Goal: Complete application form

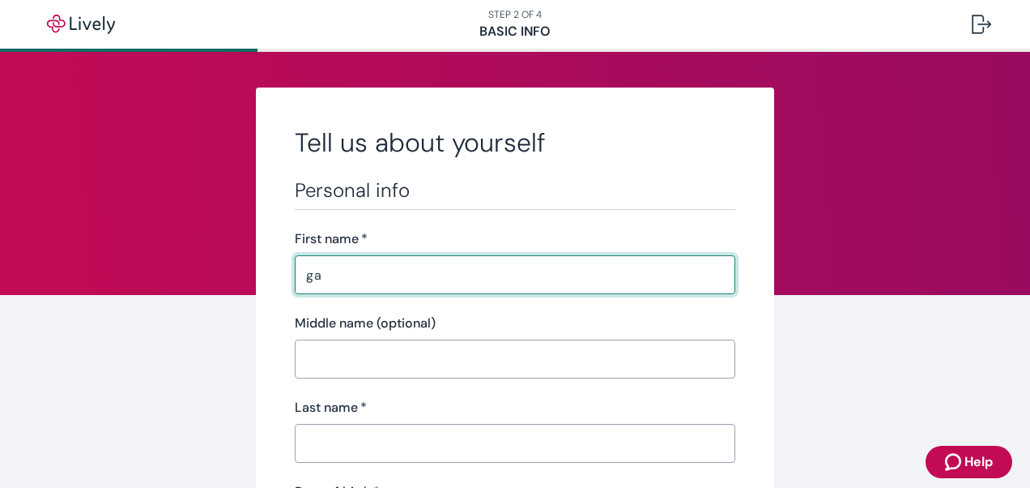
type input "g"
type input "[PERSON_NAME]"
click at [437, 452] on input "Last name   *" at bounding box center [515, 443] width 441 height 32
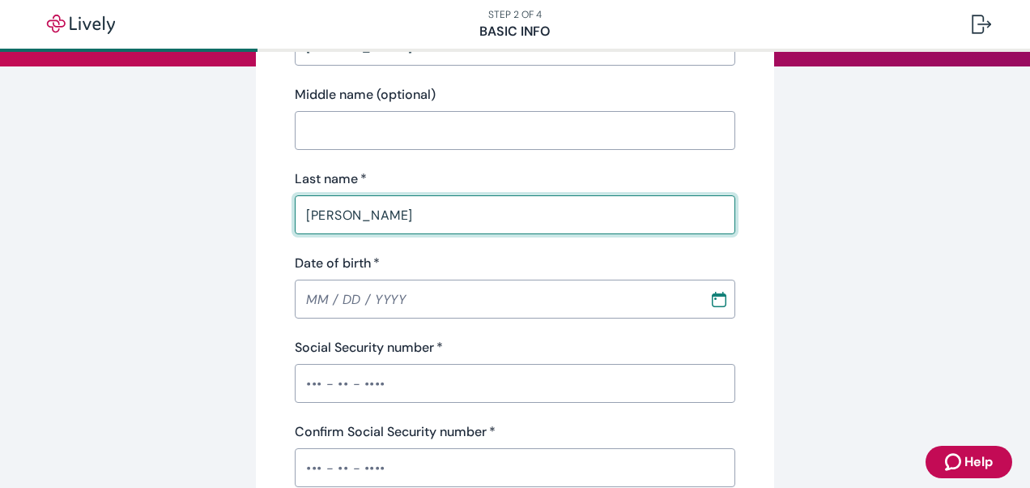
scroll to position [295, 0]
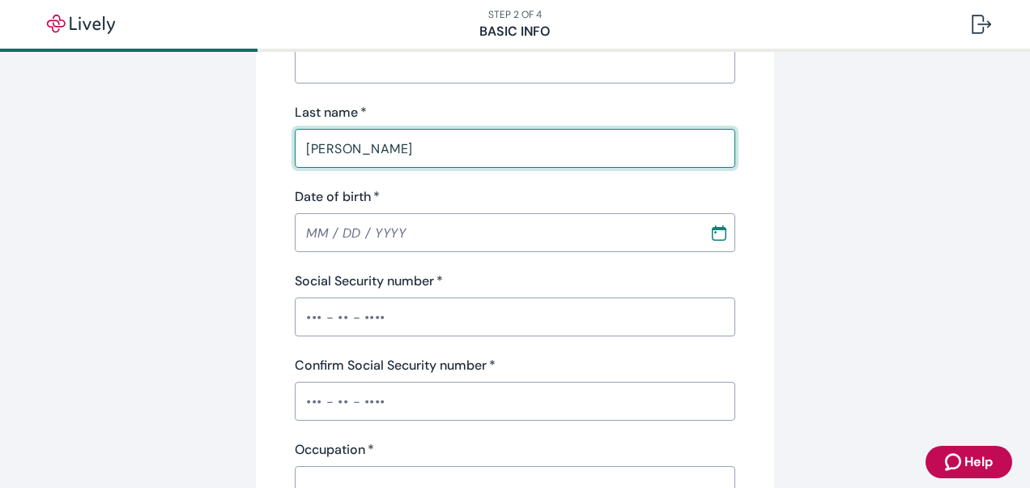
type input "[PERSON_NAME]"
click at [318, 237] on input "MM / DD / YYYY" at bounding box center [496, 232] width 403 height 32
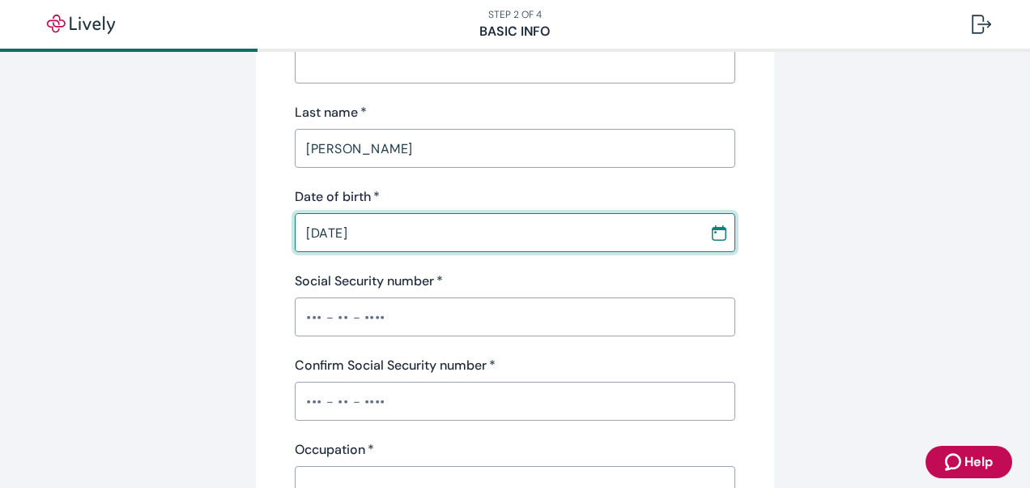
type input "[DATE]"
click at [305, 326] on input "Social Security number   *" at bounding box center [515, 317] width 441 height 32
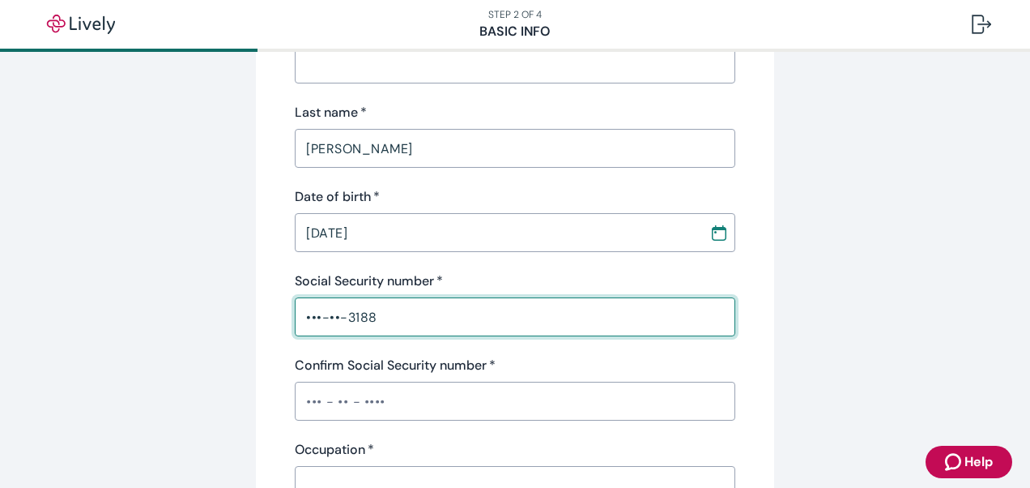
type input "•••-••-3188"
click at [306, 396] on input "Confirm Social Security number   *" at bounding box center [515, 401] width 441 height 32
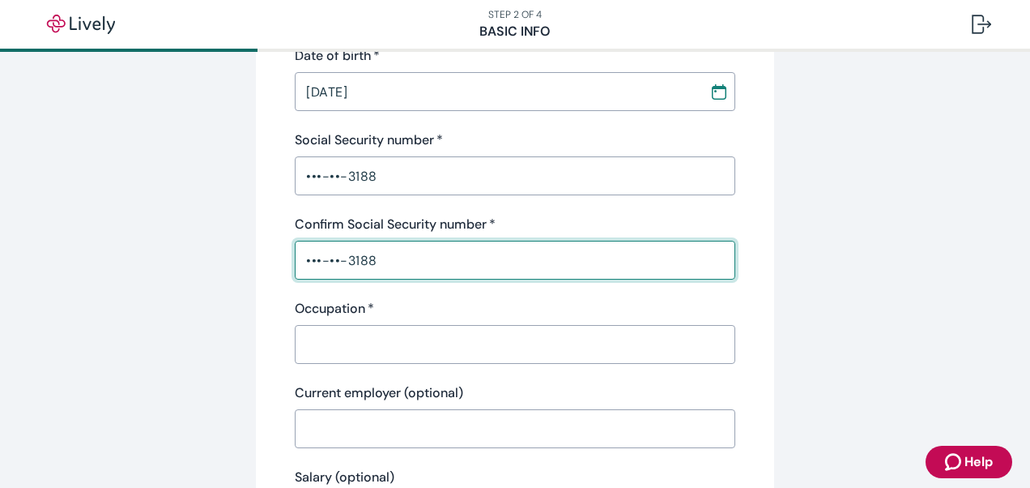
scroll to position [480, 0]
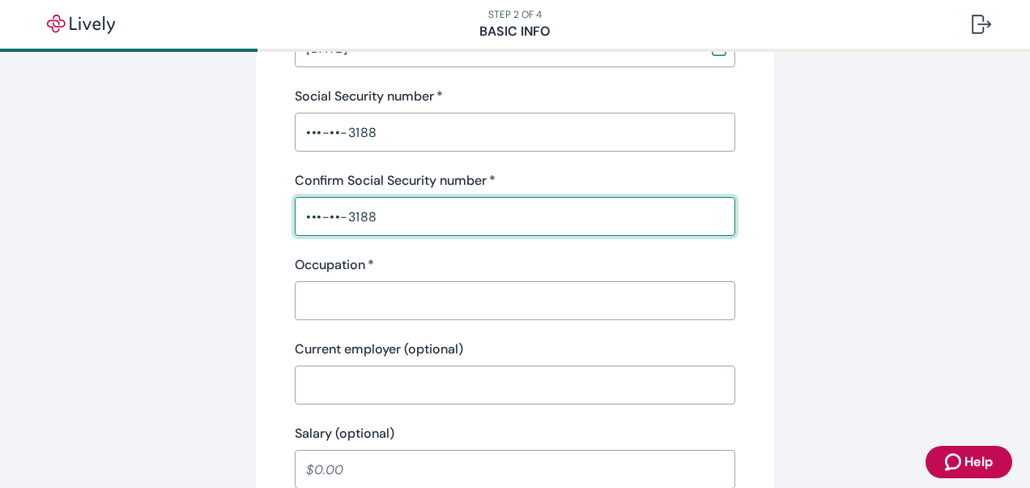
type input "•••-••-3188"
click at [453, 309] on input "Occupation   *" at bounding box center [515, 300] width 441 height 32
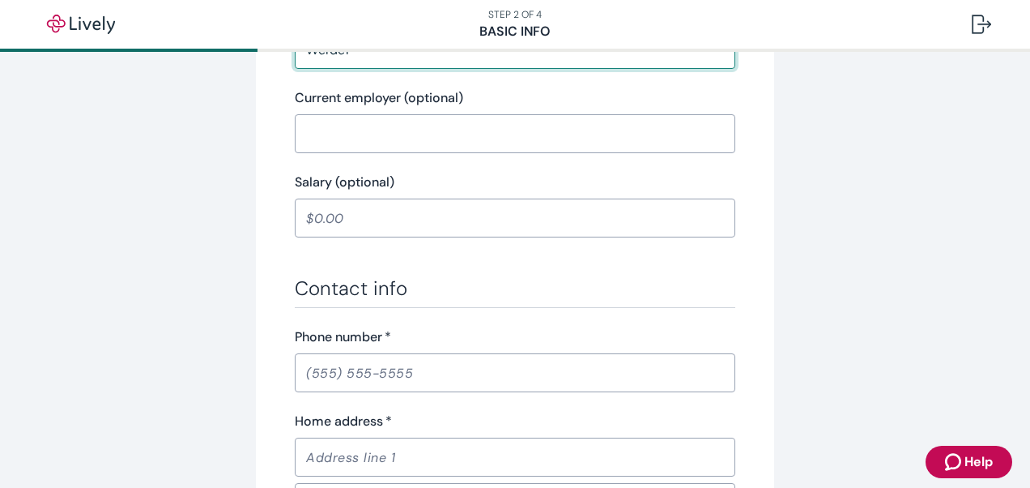
scroll to position [775, 0]
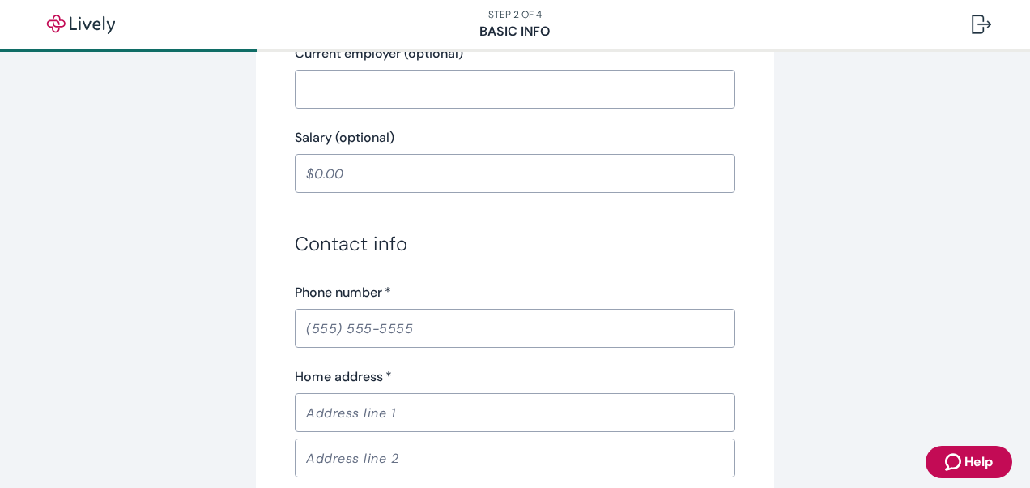
type input "Welder"
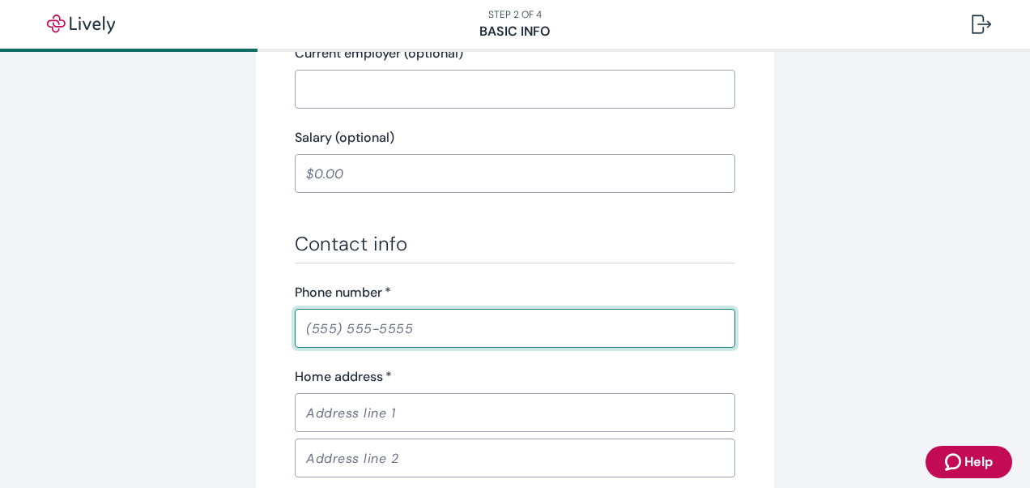
click at [319, 331] on input "Phone number   *" at bounding box center [515, 328] width 441 height 32
type input "[PHONE_NUMBER]"
click at [434, 412] on input "Home address   *" at bounding box center [515, 412] width 441 height 32
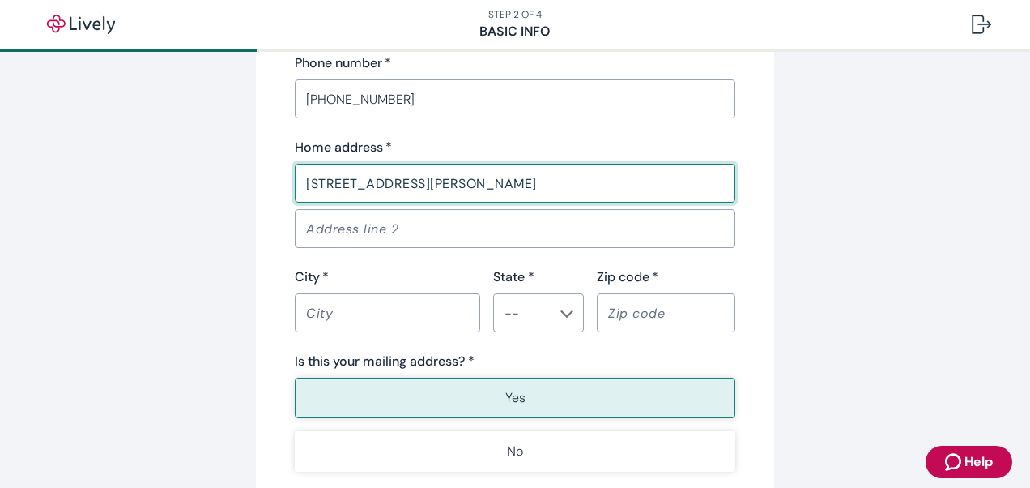
scroll to position [1033, 0]
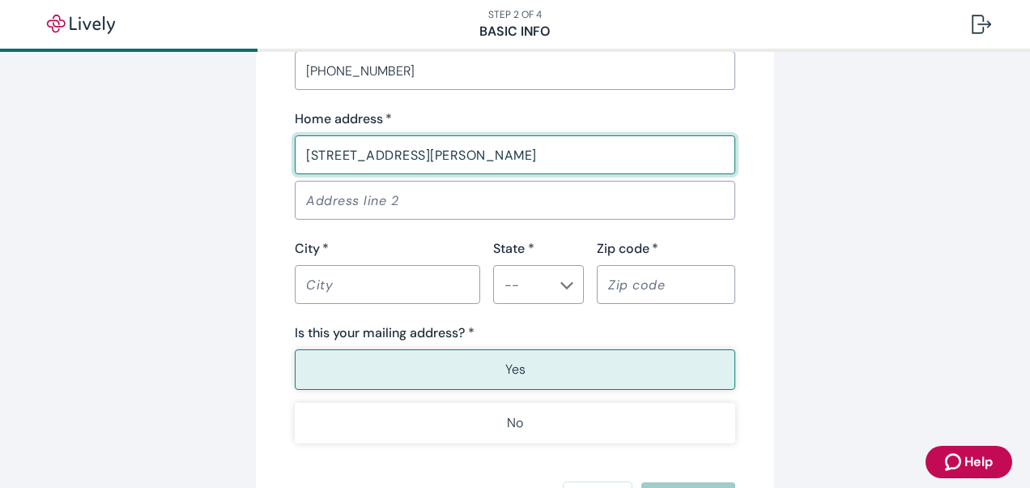
type input "[STREET_ADDRESS][PERSON_NAME]"
click at [352, 289] on input "City   *" at bounding box center [388, 284] width 186 height 32
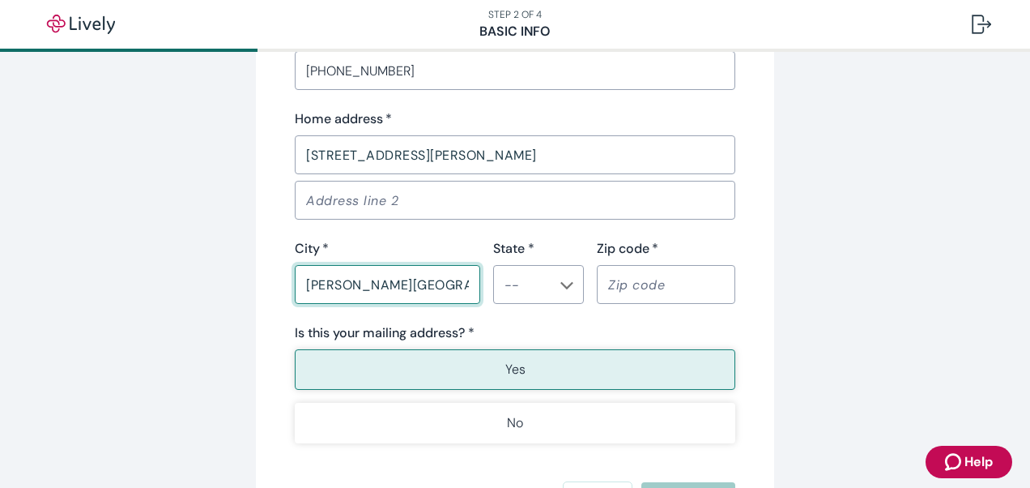
click at [565, 291] on button "Open" at bounding box center [567, 285] width 16 height 16
type input "[PERSON_NAME][GEOGRAPHIC_DATA]"
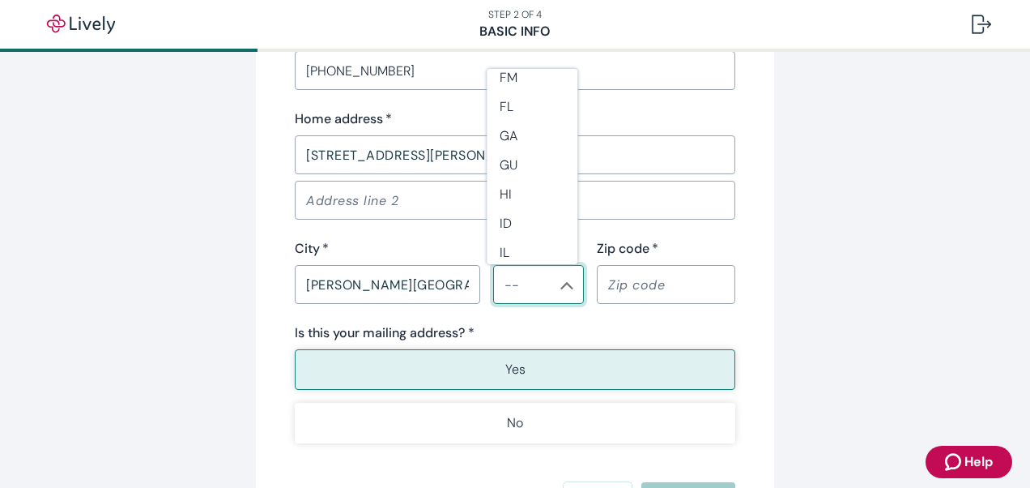
scroll to position [292, 0]
click at [521, 117] on li "FL" at bounding box center [532, 118] width 91 height 29
type input "FL"
click at [637, 287] on input "Zip code   *" at bounding box center [666, 284] width 139 height 32
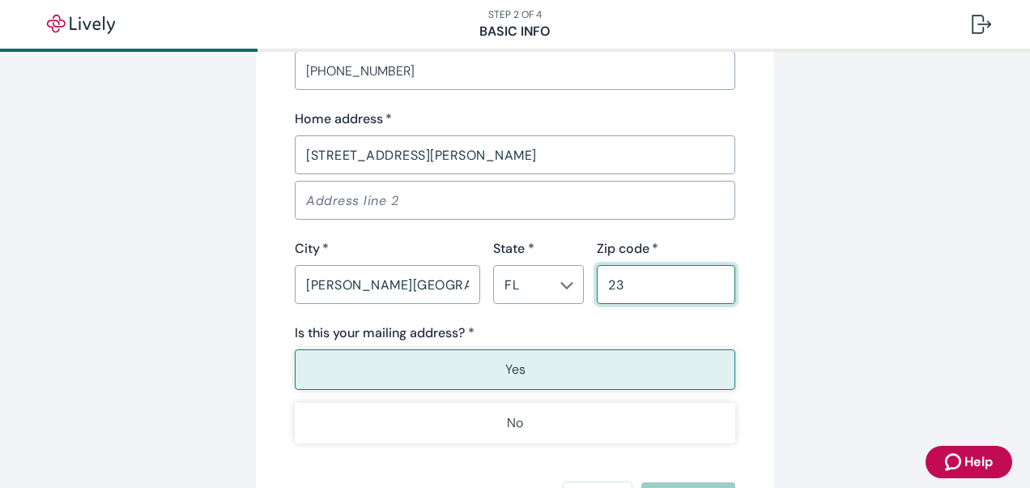
type input "2"
type input "32953"
click at [517, 365] on p "Yes" at bounding box center [515, 369] width 20 height 19
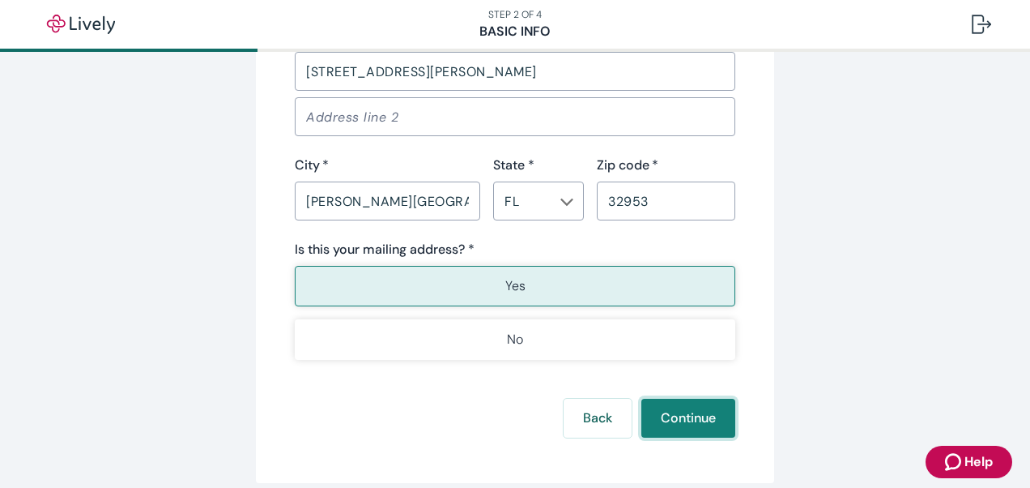
click at [692, 410] on button "Continue" at bounding box center [689, 418] width 94 height 39
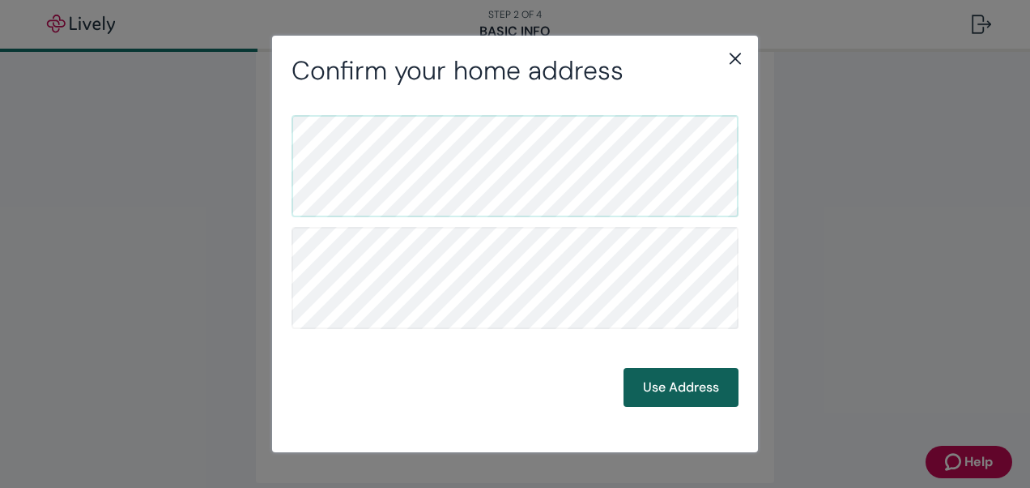
click at [680, 387] on button "Use Address" at bounding box center [681, 387] width 115 height 39
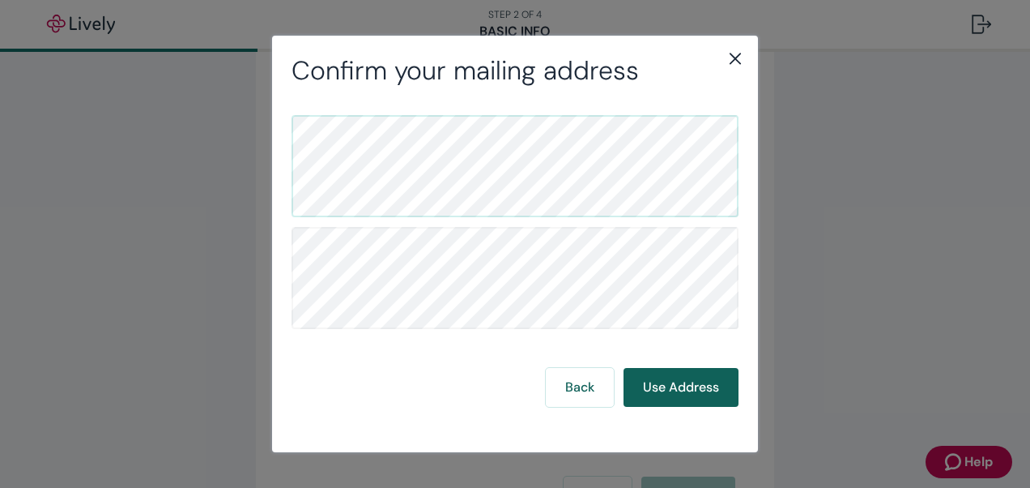
click at [680, 387] on button "Use Address" at bounding box center [681, 387] width 115 height 39
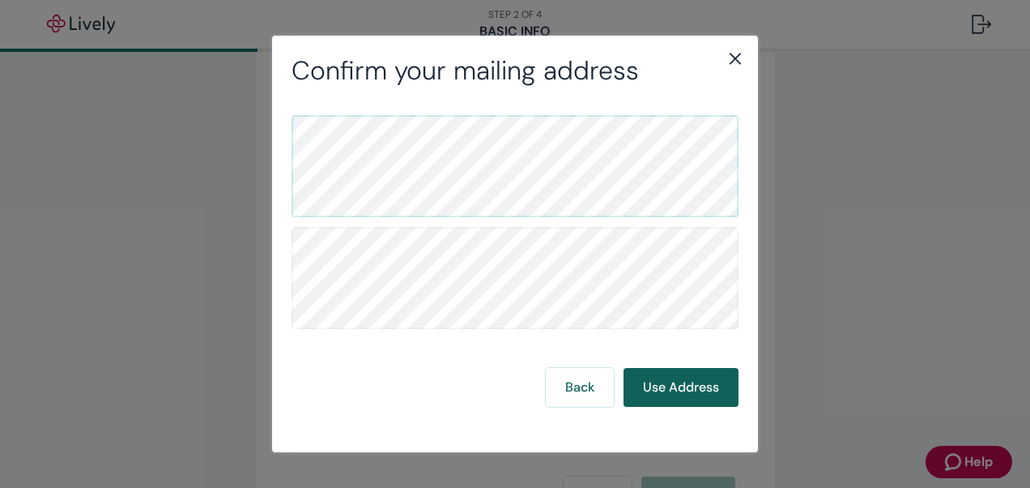
click at [680, 387] on button "Use Address" at bounding box center [681, 387] width 115 height 39
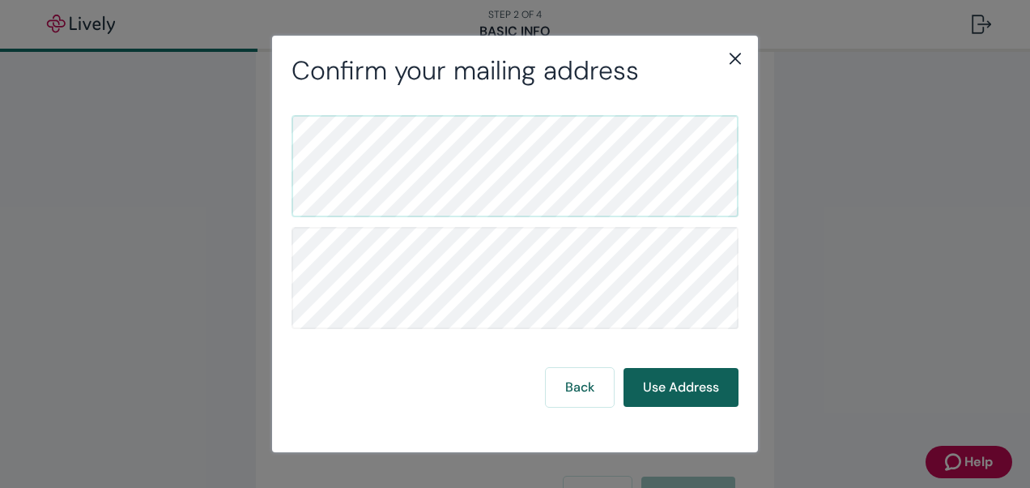
click at [680, 387] on button "Use Address" at bounding box center [681, 387] width 115 height 39
click at [655, 395] on button "Use Address" at bounding box center [681, 387] width 115 height 39
click at [671, 382] on button "Use Address" at bounding box center [681, 387] width 115 height 39
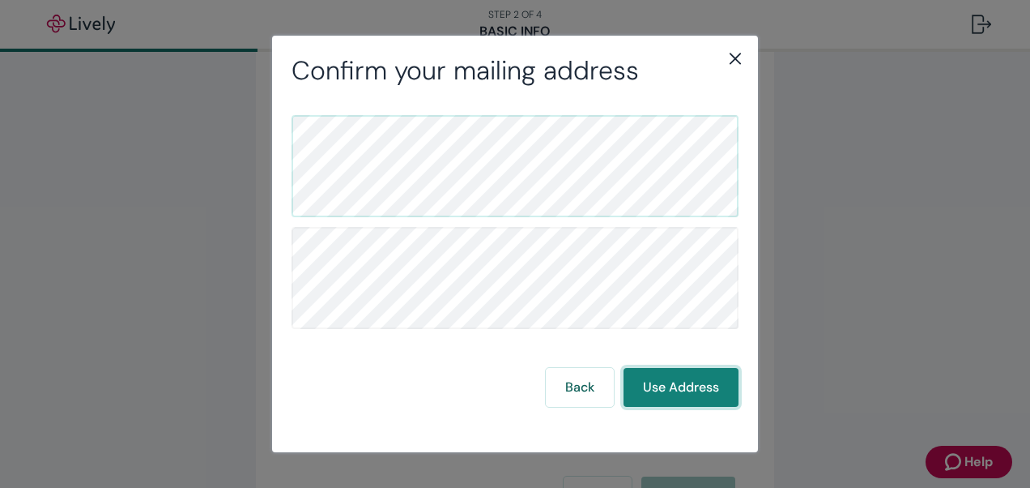
click at [671, 382] on button "Use Address" at bounding box center [681, 387] width 115 height 39
click at [685, 394] on button "Use Address" at bounding box center [681, 387] width 115 height 39
